Goal: Task Accomplishment & Management: Manage account settings

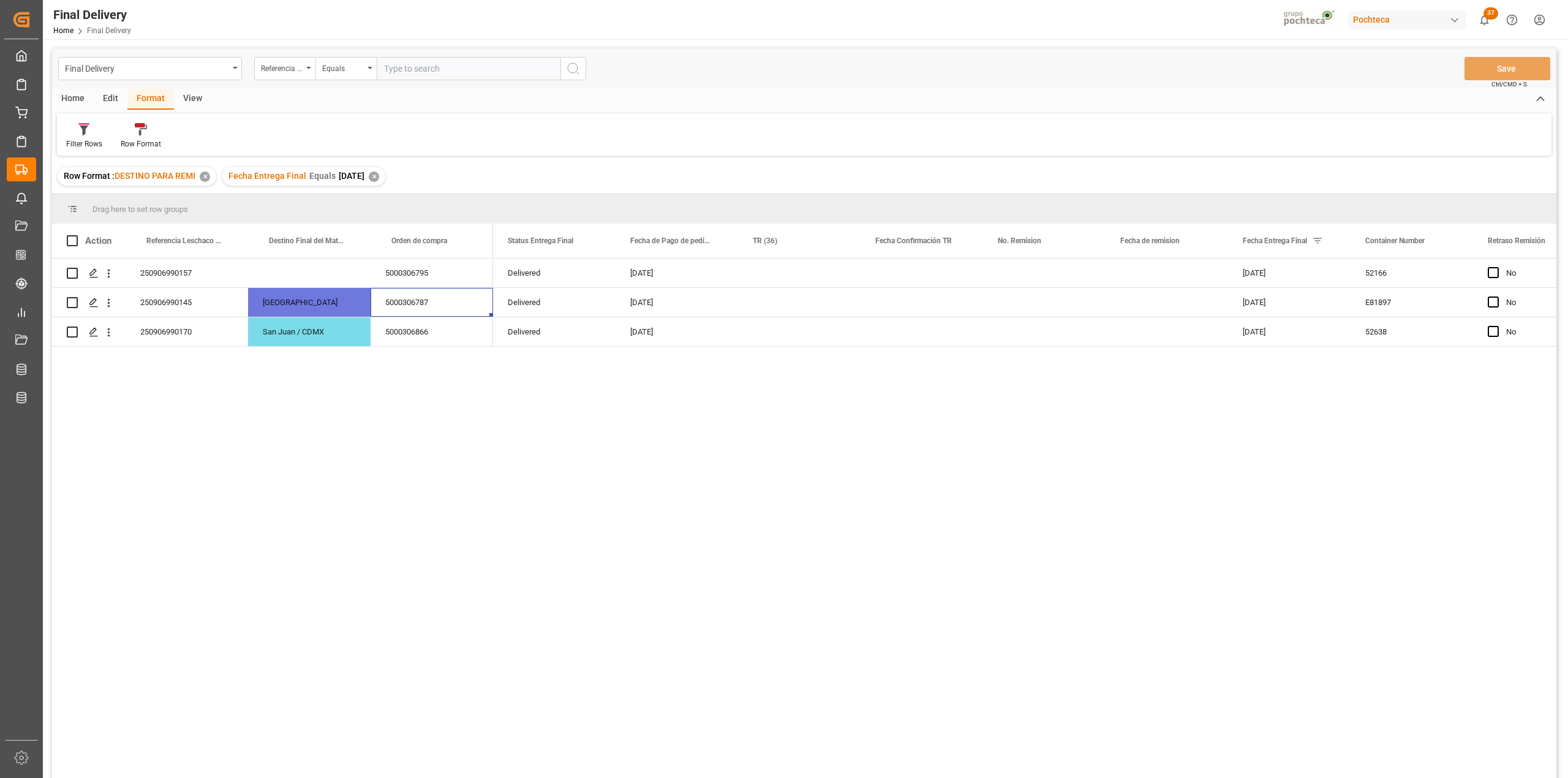
click at [554, 174] on div "Row Format : DESTINO PARA REMI ✕ Fecha Entrega Final Equals [DATE] ✕" at bounding box center [804, 176] width 1505 height 34
click at [770, 306] on div "Press SPACE to select this row." at bounding box center [799, 303] width 123 height 29
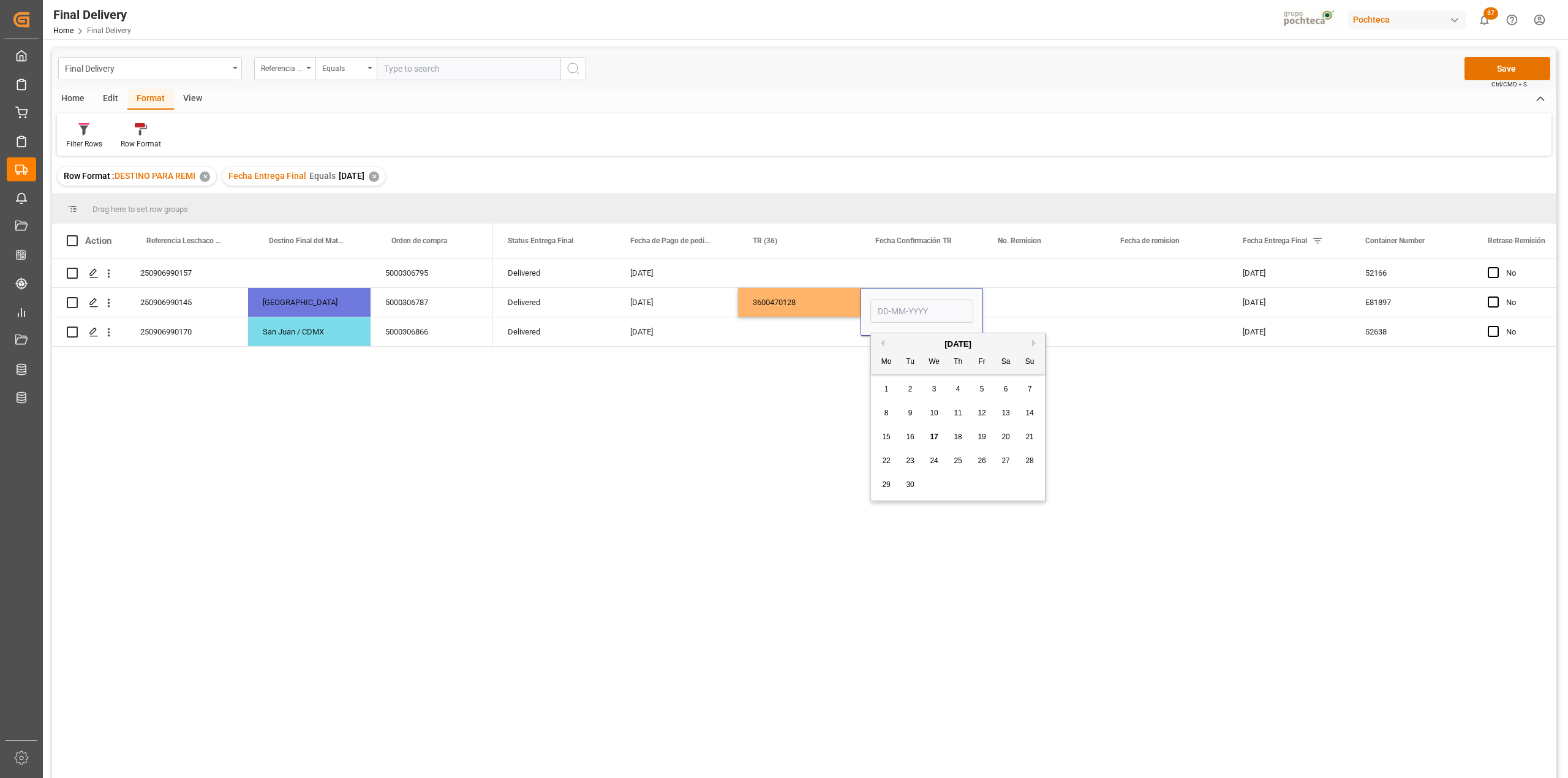
click at [933, 435] on span "17" at bounding box center [933, 437] width 8 height 8
type input "[DATE]"
click at [1005, 300] on div "Press SPACE to select this row." at bounding box center [1044, 303] width 123 height 29
click at [1505, 60] on button "Save" at bounding box center [1507, 69] width 86 height 24
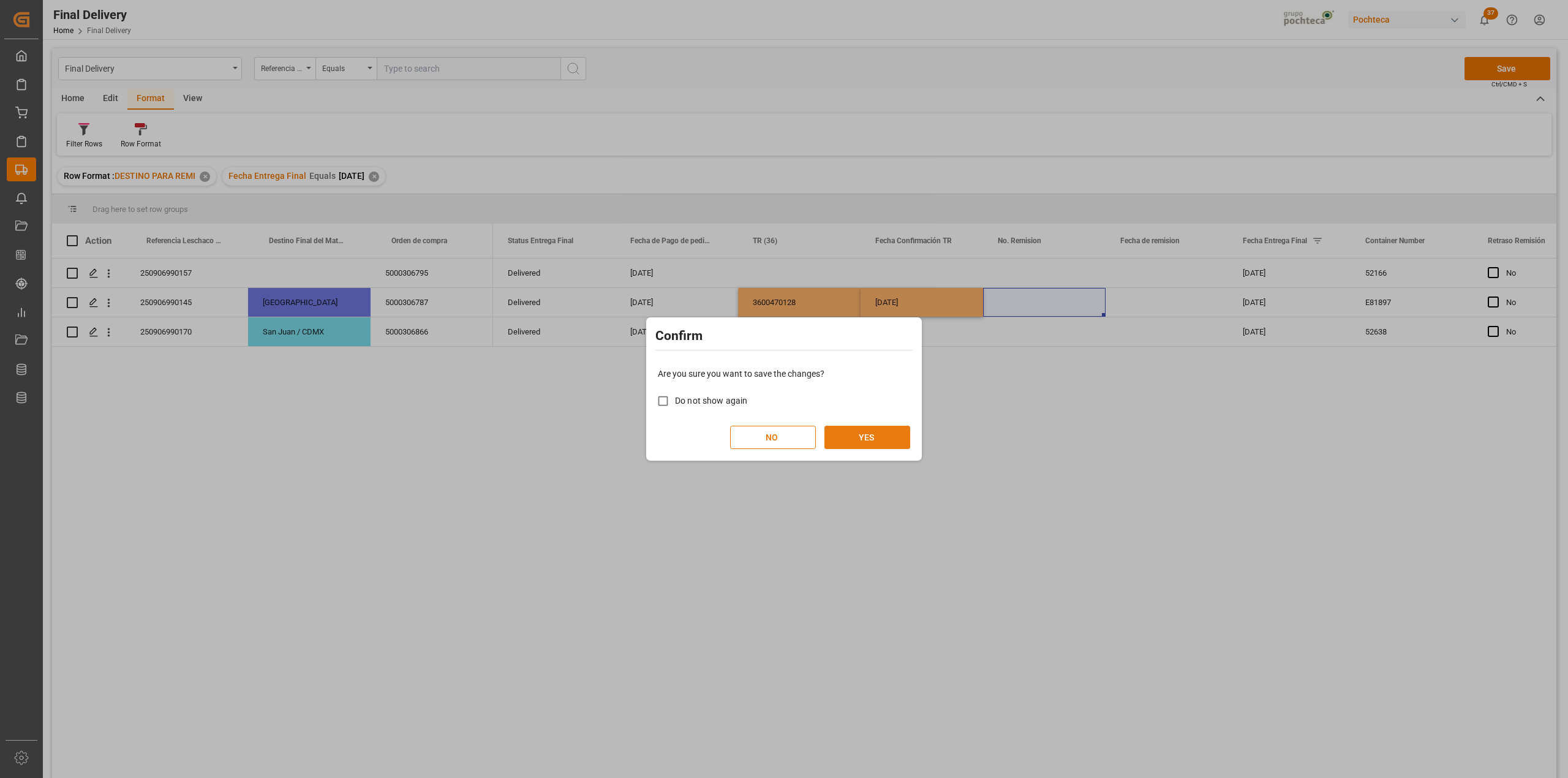
click at [886, 434] on button "YES" at bounding box center [867, 437] width 86 height 24
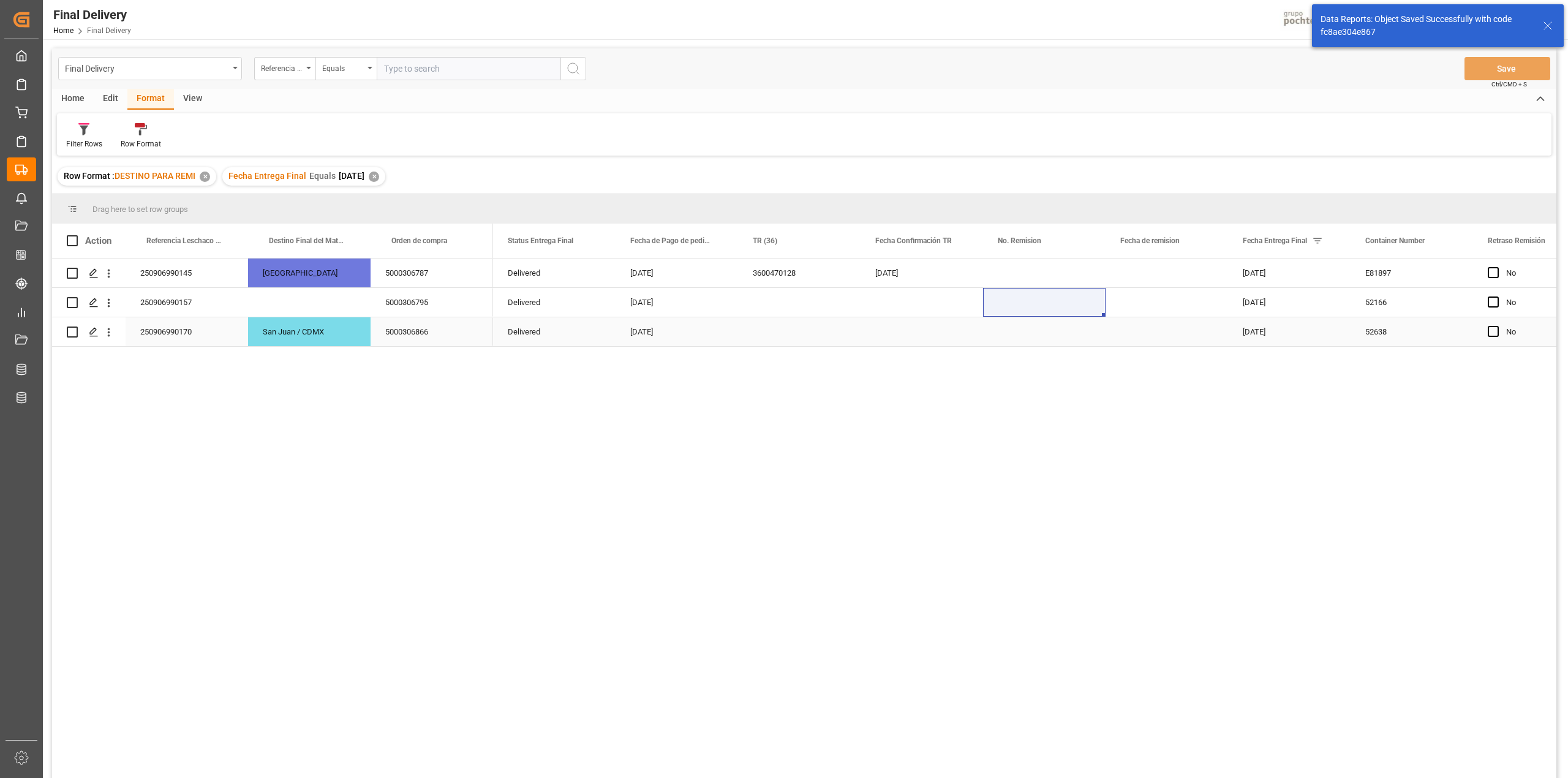
click at [180, 335] on div "250906990170" at bounding box center [187, 331] width 123 height 29
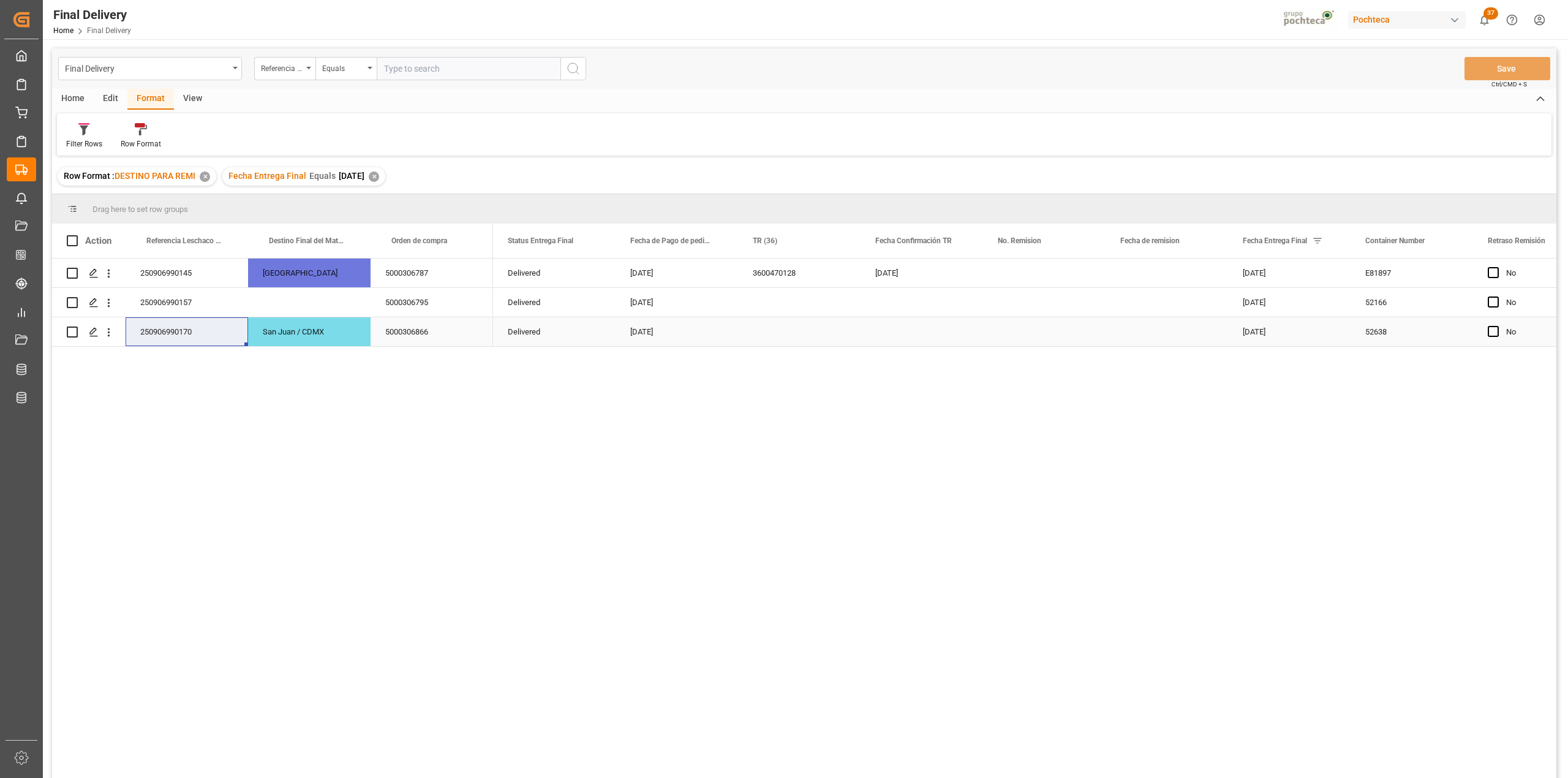
click at [410, 341] on div "5000306866" at bounding box center [431, 331] width 123 height 29
click at [779, 328] on div "Press SPACE to select this row." at bounding box center [799, 331] width 123 height 29
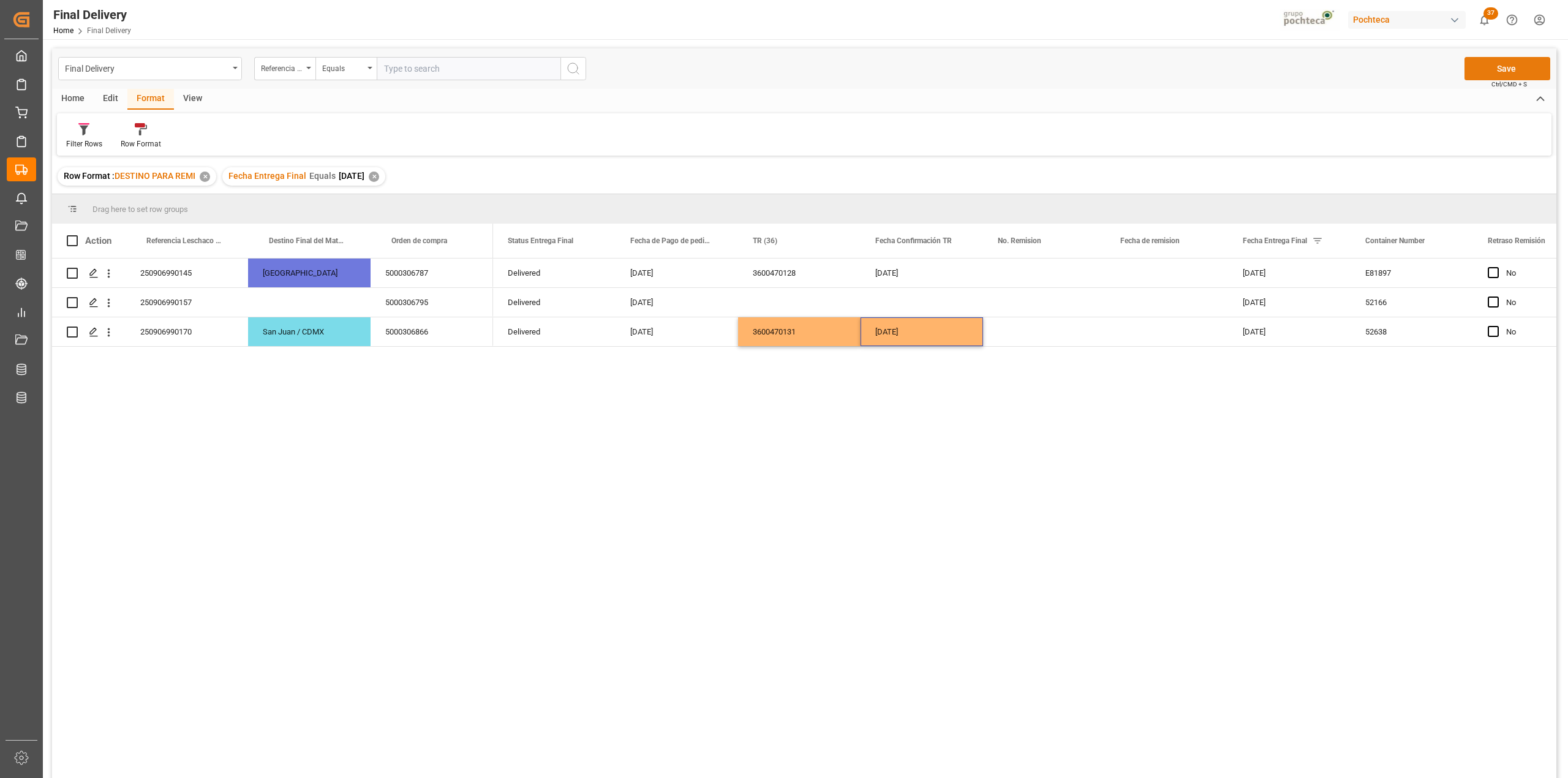
click at [1491, 72] on button "Save" at bounding box center [1507, 69] width 86 height 24
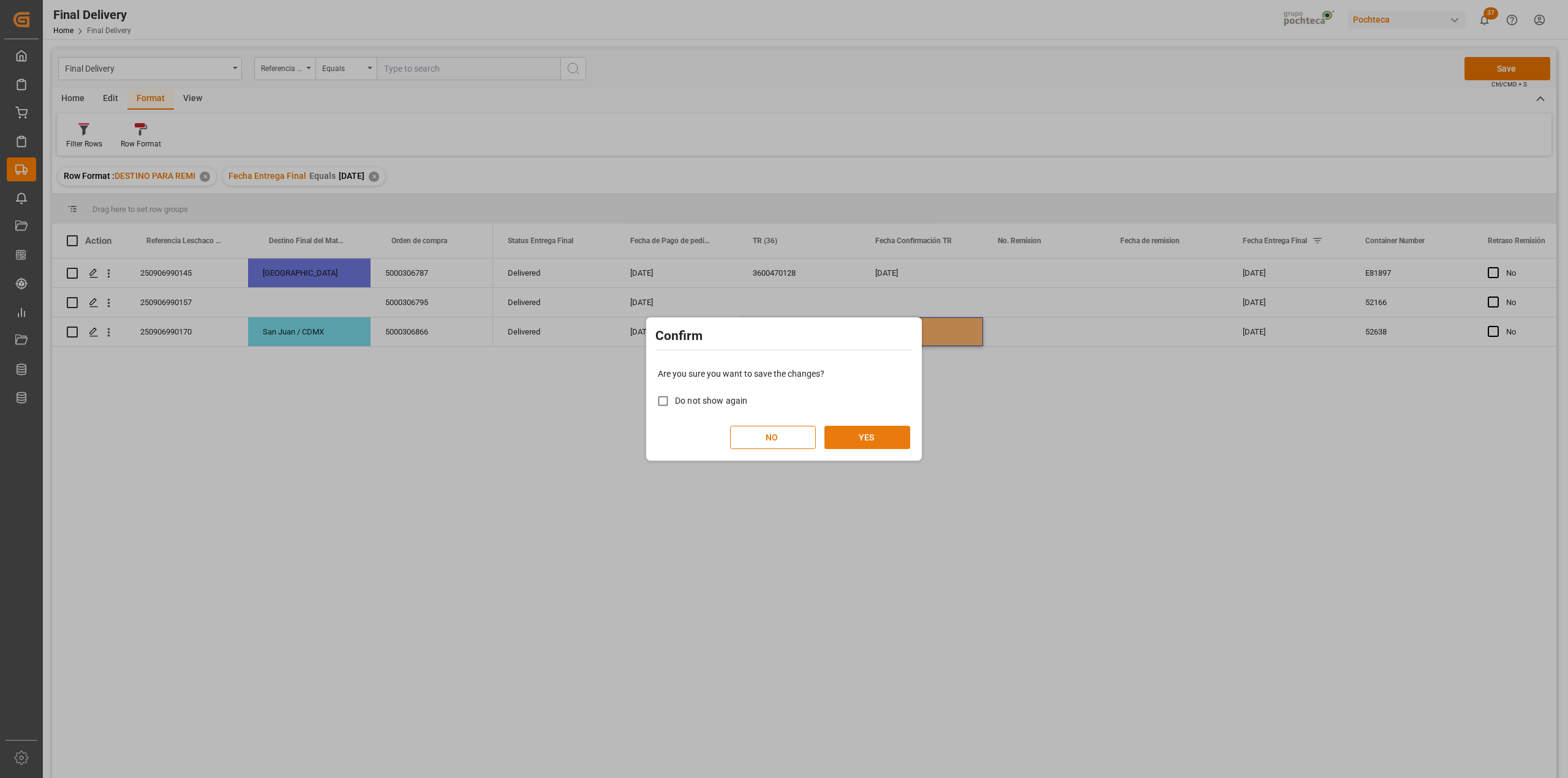
click at [876, 434] on button "YES" at bounding box center [867, 437] width 86 height 24
